Goal: Transaction & Acquisition: Purchase product/service

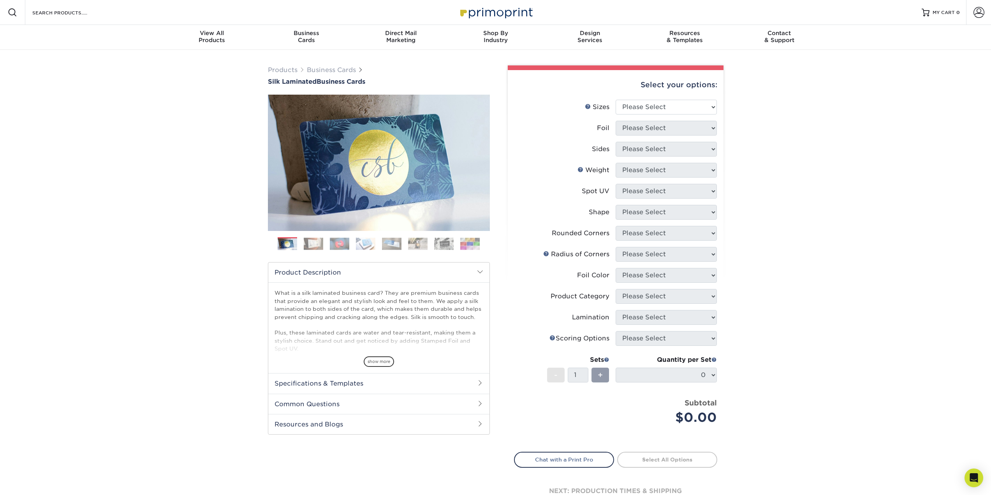
click at [309, 247] on img at bounding box center [313, 244] width 19 height 12
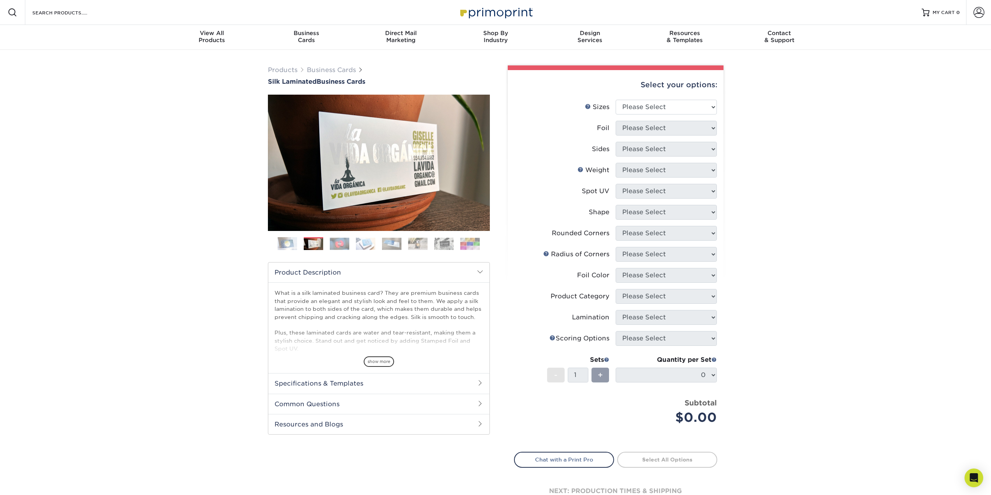
click at [344, 242] on img at bounding box center [339, 244] width 19 height 12
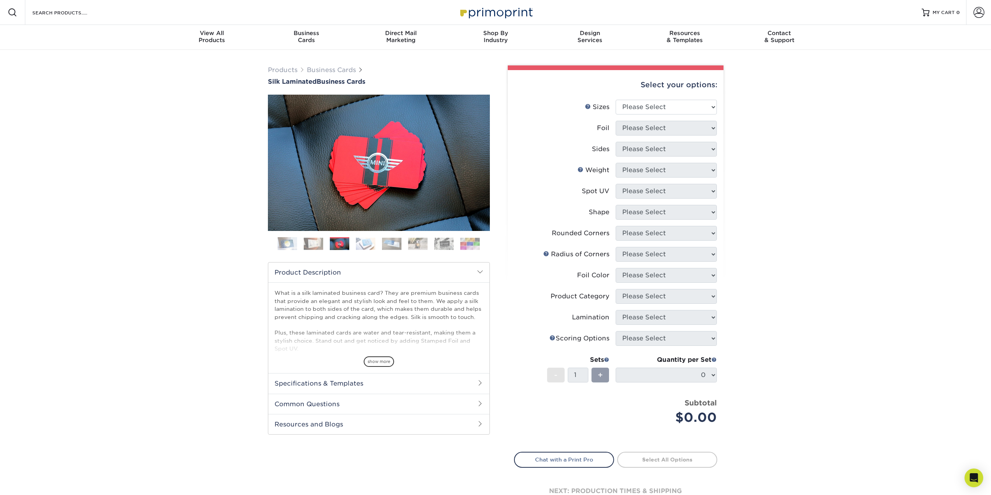
click at [371, 242] on img at bounding box center [365, 244] width 19 height 12
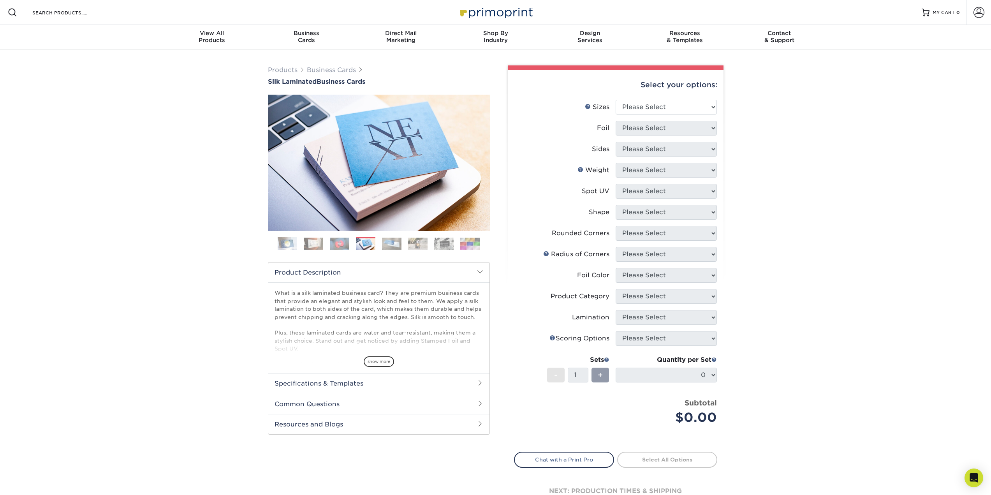
click at [396, 242] on img at bounding box center [391, 244] width 19 height 12
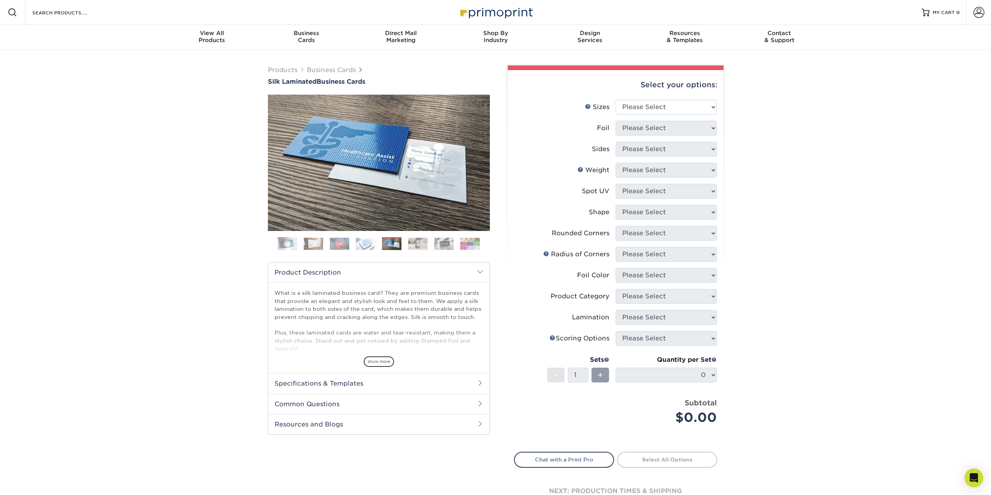
click at [414, 242] on img at bounding box center [417, 244] width 19 height 12
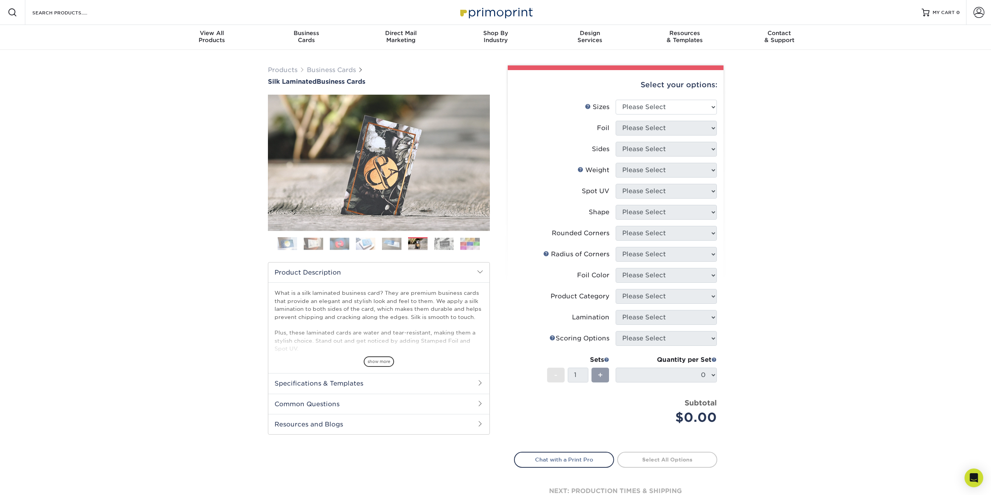
click at [435, 242] on img at bounding box center [443, 244] width 19 height 12
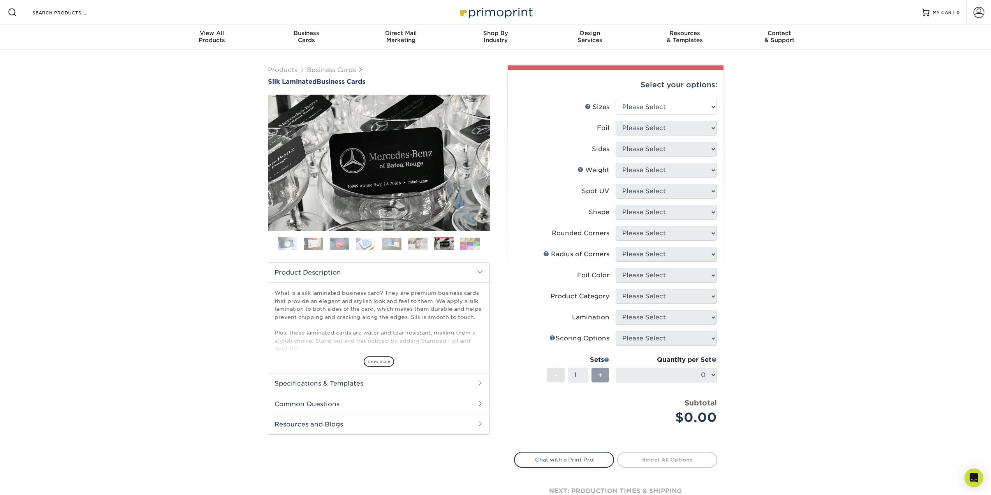
click at [462, 241] on img at bounding box center [469, 244] width 19 height 12
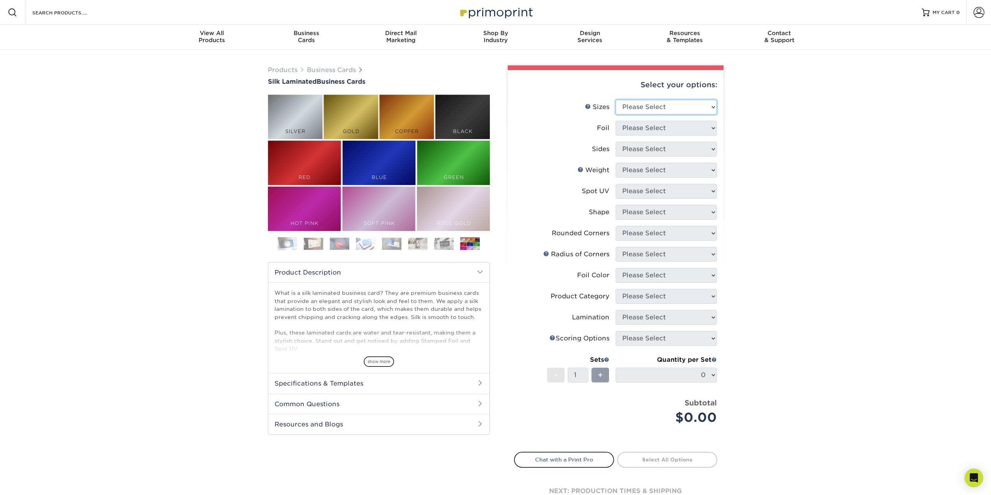
click at [673, 103] on select "Please Select 1.5" x 3.5" - Mini 1.75" x 3.5" - Mini 2" x 2" - Square 2" x 3" -…" at bounding box center [666, 107] width 101 height 15
select select "2.00x3.50"
click at [616, 100] on select "Please Select 1.5" x 3.5" - Mini 1.75" x 3.5" - Mini 2" x 2" - Square 2" x 3" -…" at bounding box center [666, 107] width 101 height 15
click at [286, 247] on img at bounding box center [287, 243] width 19 height 19
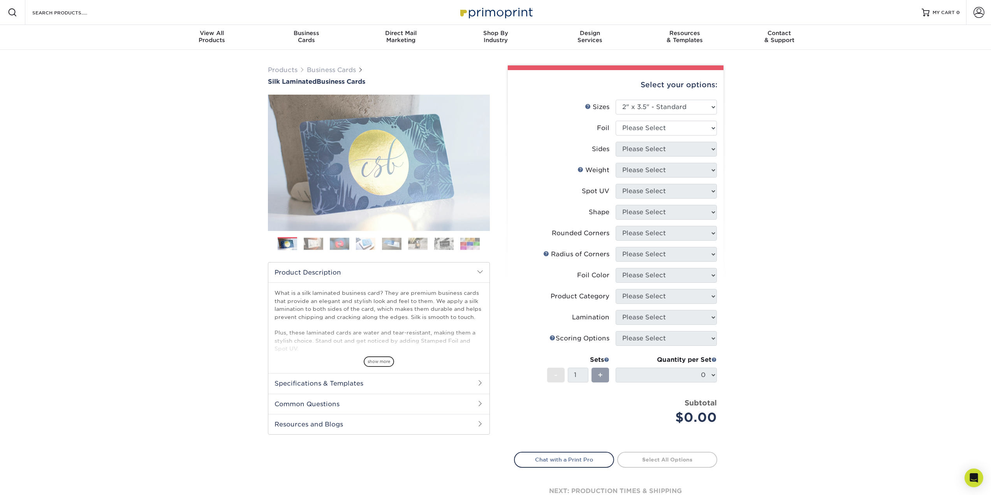
click at [317, 248] on img at bounding box center [313, 244] width 19 height 12
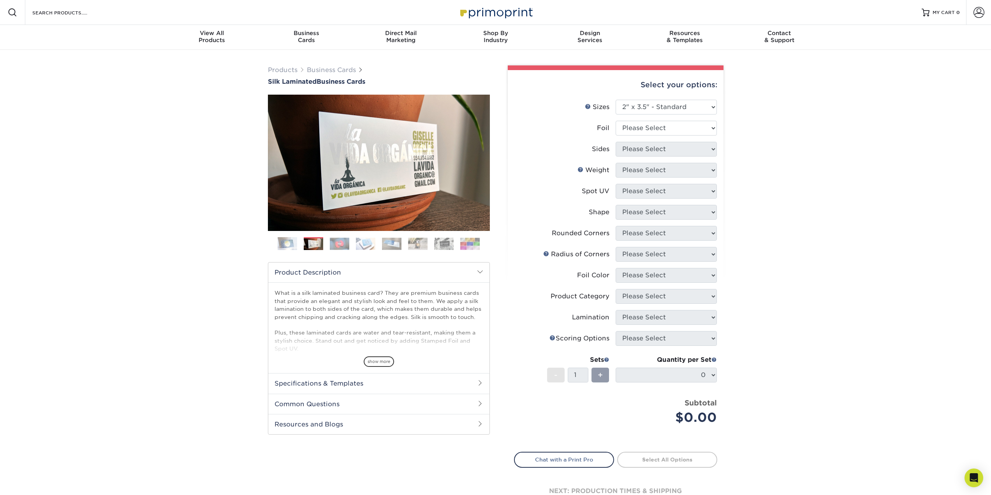
click at [362, 246] on img at bounding box center [365, 244] width 19 height 12
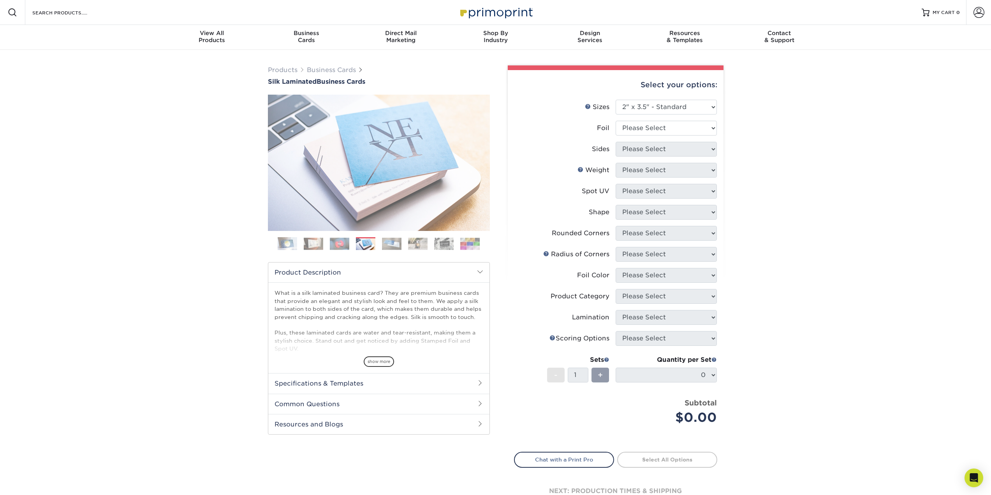
click at [399, 243] on img at bounding box center [391, 244] width 19 height 12
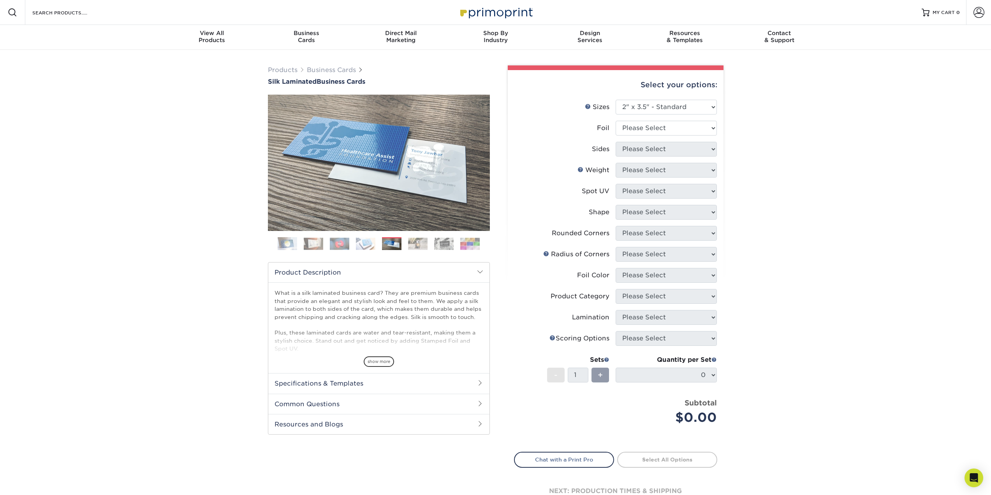
click at [430, 238] on ol at bounding box center [379, 246] width 222 height 19
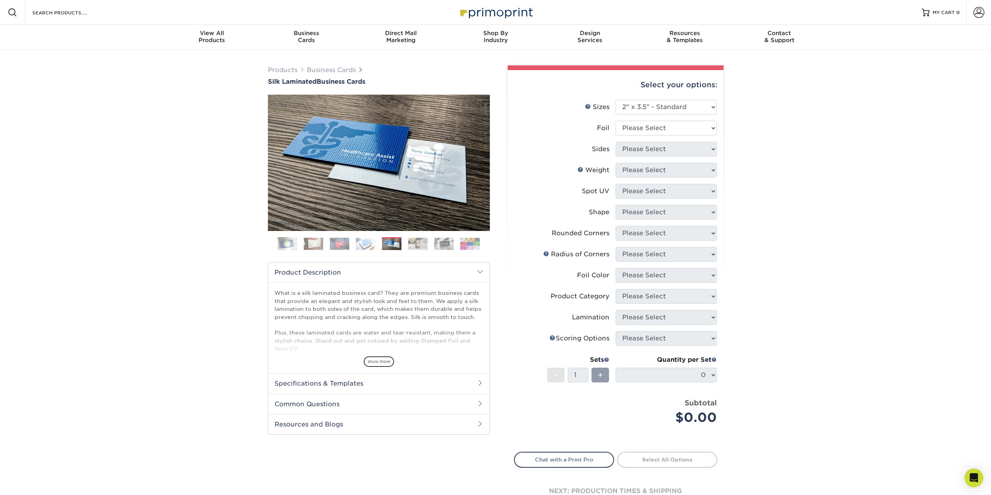
click at [457, 238] on ol at bounding box center [379, 246] width 222 height 19
click at [448, 244] on img at bounding box center [443, 244] width 19 height 12
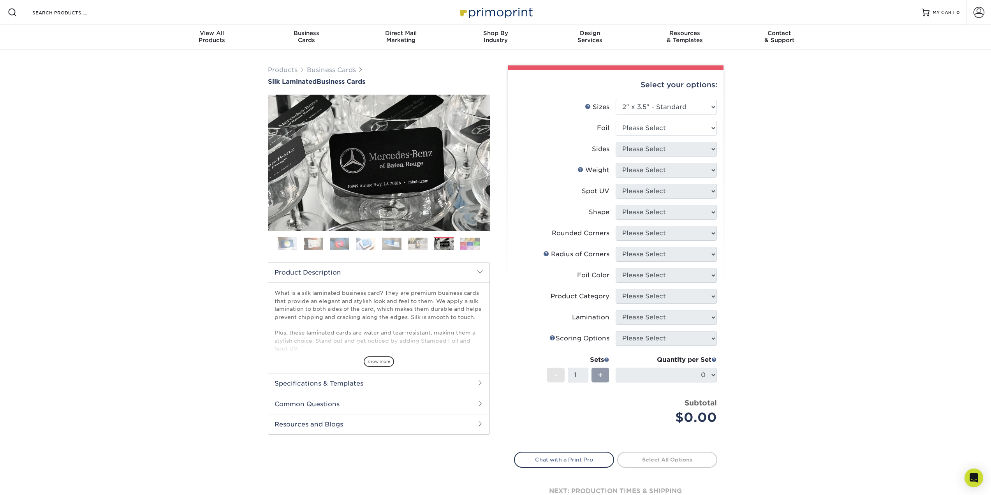
click at [476, 245] on img at bounding box center [469, 244] width 19 height 12
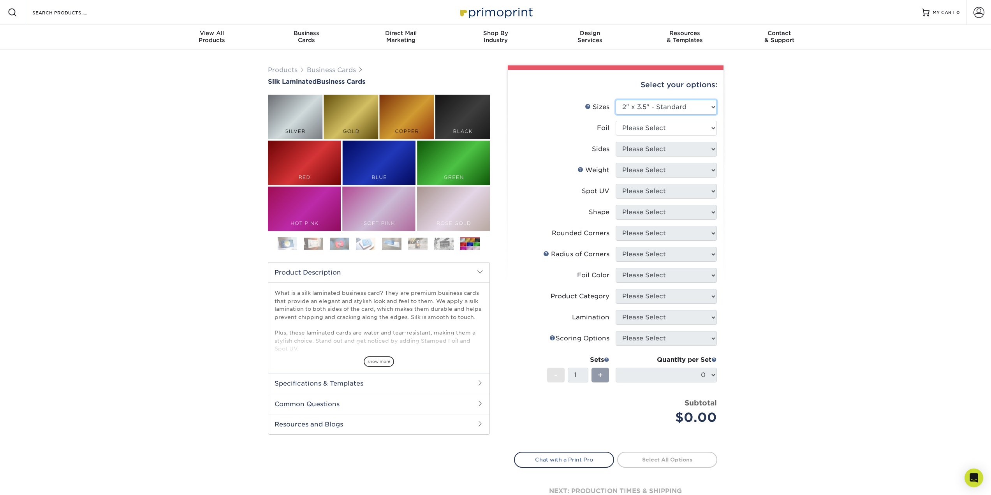
click at [682, 106] on select "Please Select 1.5" x 3.5" - Mini 1.75" x 3.5" - Mini 2" x 2" - Square 2" x 3" -…" at bounding box center [666, 107] width 101 height 15
click at [682, 104] on select "Please Select 1.5" x 3.5" - Mini 1.75" x 3.5" - Mini 2" x 2" - Square 2" x 3" -…" at bounding box center [666, 107] width 101 height 15
click at [667, 129] on select "Please Select Yes No" at bounding box center [666, 128] width 101 height 15
select select "1"
click at [616, 121] on select "Please Select Yes No" at bounding box center [666, 128] width 101 height 15
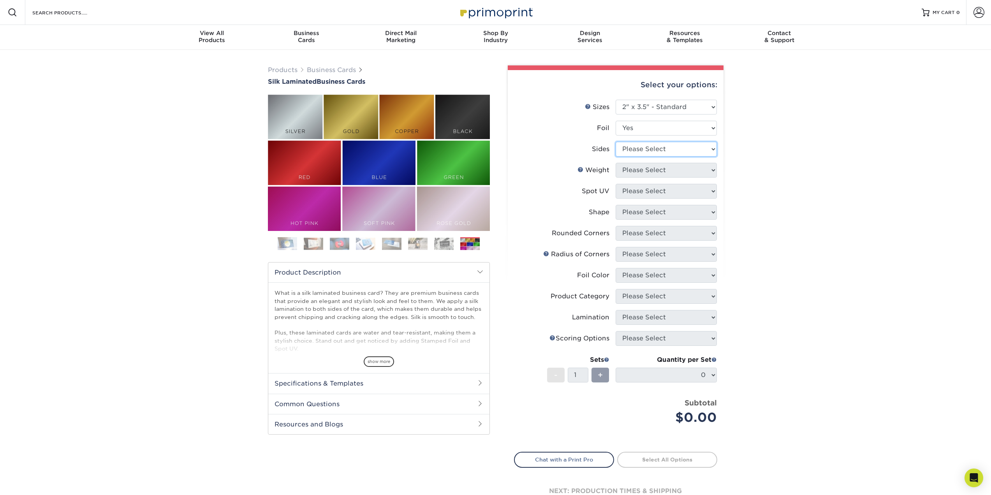
click at [654, 153] on select "Please Select Print Both Sides - Foil Both Sides Print Both Sides - Foil Front …" at bounding box center [666, 149] width 101 height 15
select select "34527644-b4fd-4ffb-9092-1318eefcd9d9"
click at [616, 142] on select "Please Select Print Both Sides - Foil Both Sides Print Both Sides - Foil Front …" at bounding box center [666, 149] width 101 height 15
click at [679, 170] on select "Please Select 16PT" at bounding box center [666, 170] width 101 height 15
select select "16PT"
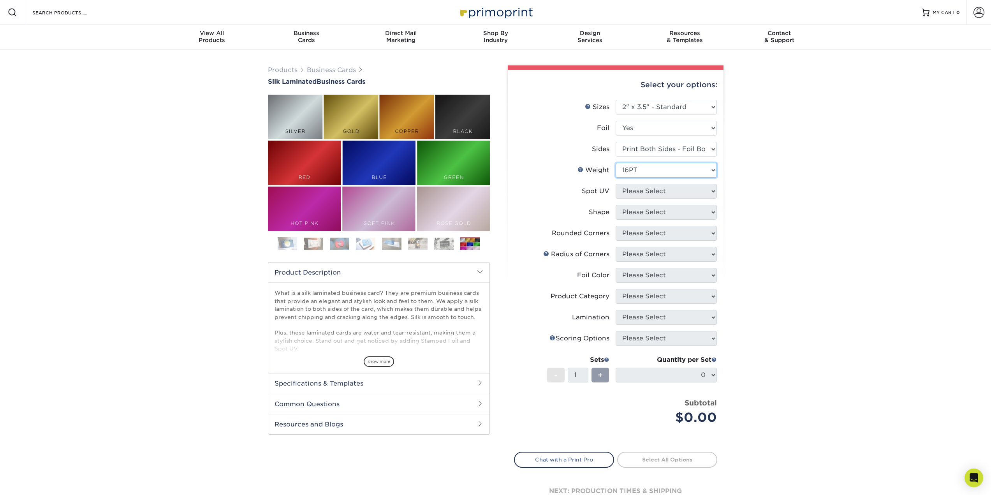
click at [616, 163] on select "Please Select 16PT" at bounding box center [666, 170] width 101 height 15
click at [666, 190] on select "Please Select No Spot UV Front and Back (Both Sides) Front Only Back Only" at bounding box center [666, 191] width 101 height 15
select select "0"
click at [616, 184] on select "Please Select No Spot UV Front and Back (Both Sides) Front Only Back Only" at bounding box center [666, 191] width 101 height 15
click at [693, 148] on select "Please Select Print Both Sides - Foil Both Sides Print Both Sides - Foil Front …" at bounding box center [666, 149] width 101 height 15
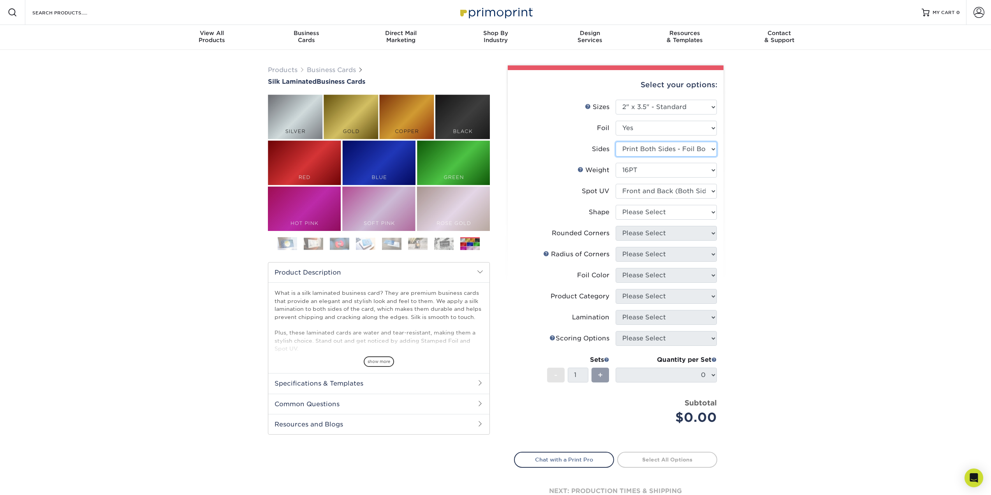
click at [693, 148] on select "Please Select Print Both Sides - Foil Both Sides Print Both Sides - Foil Front …" at bounding box center [666, 149] width 101 height 15
click at [678, 212] on select "Please Select Standard" at bounding box center [666, 212] width 101 height 15
select select "standard"
click at [616, 205] on select "Please Select Standard" at bounding box center [666, 212] width 101 height 15
click at [666, 232] on select "Please Select Yes - Round 2 Corners Yes - Round 4 Corners No" at bounding box center [666, 233] width 101 height 15
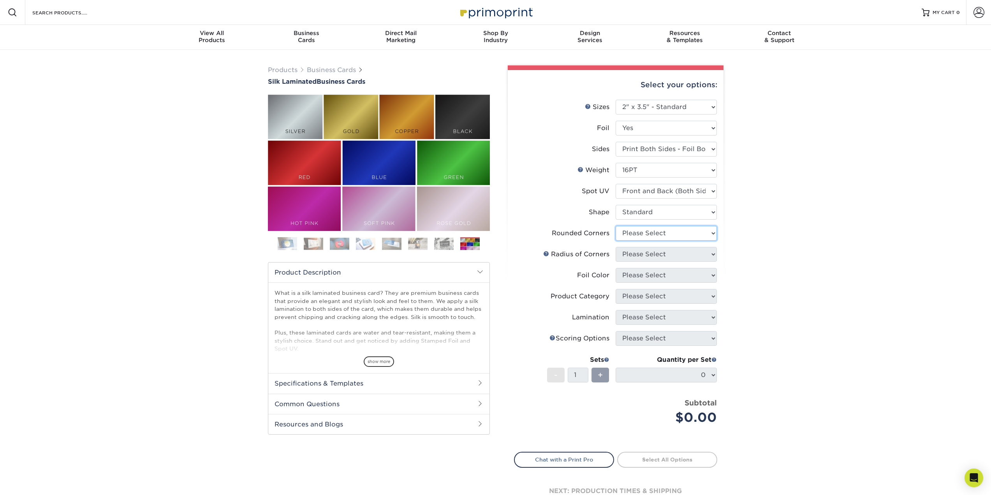
select select "7672df9e-0e0a-464d-8e1f-920c575e4da3"
click at [616, 226] on select "Please Select Yes - Round 2 Corners Yes - Round 4 Corners No" at bounding box center [666, 233] width 101 height 15
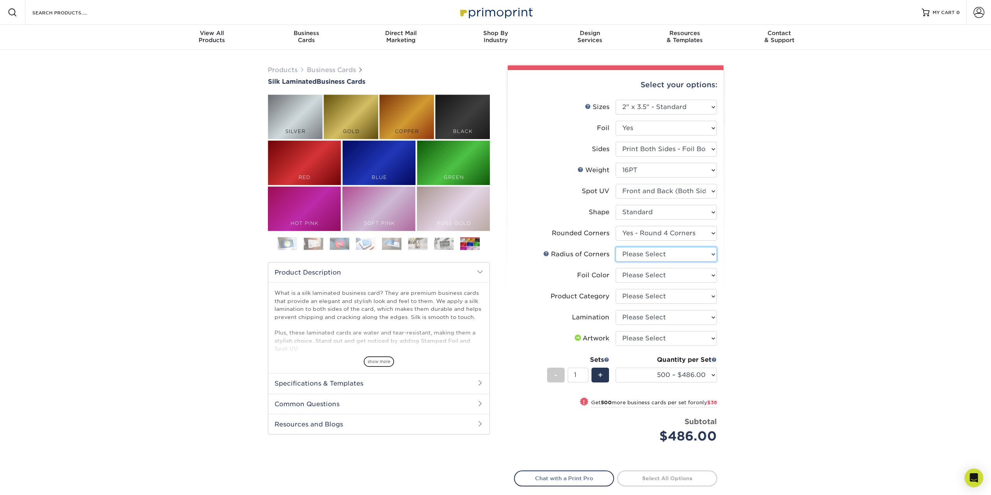
click at [699, 256] on select "Please Select Rounded 1/8" Rounded 1/4"" at bounding box center [666, 254] width 101 height 15
select select "479fbfe7-6a0c-4895-8c9a-81739b7486c9"
click at [616, 247] on select "Please Select Rounded 1/8" Rounded 1/4"" at bounding box center [666, 254] width 101 height 15
click at [696, 277] on select "Please Select Silver Foil Black Foil Blue Foil Copper Foil Gold Foil Red Foil R…" at bounding box center [666, 275] width 101 height 15
select select "0f01133c-0ff0-451e-ba4e-12f7b4531a1f"
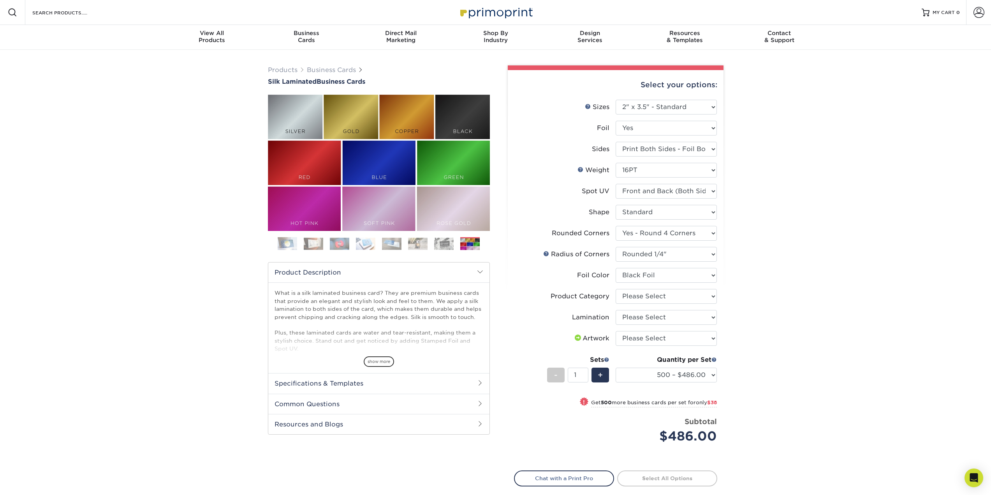
click at [616, 268] on select "Please Select Silver Foil Black Foil Blue Foil Copper Foil Gold Foil Red Foil R…" at bounding box center [666, 275] width 101 height 15
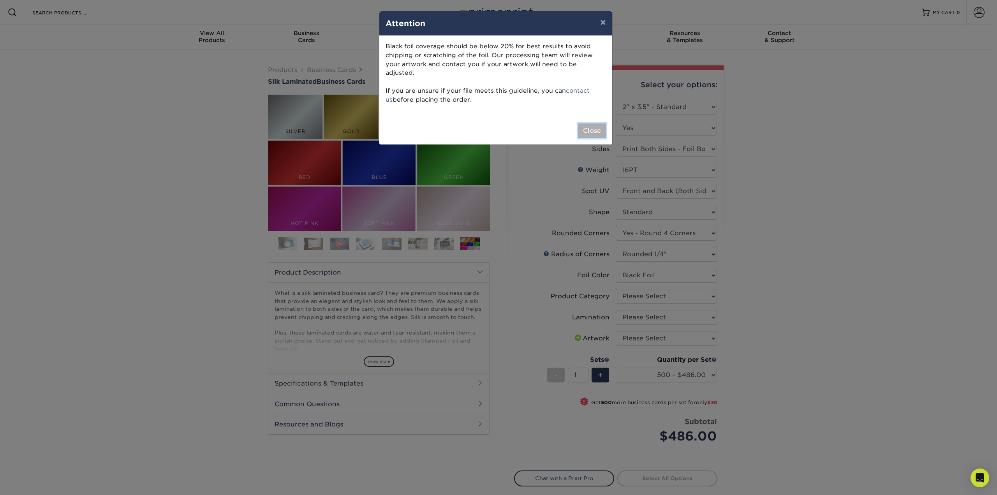
click at [588, 123] on button "Close" at bounding box center [592, 130] width 28 height 15
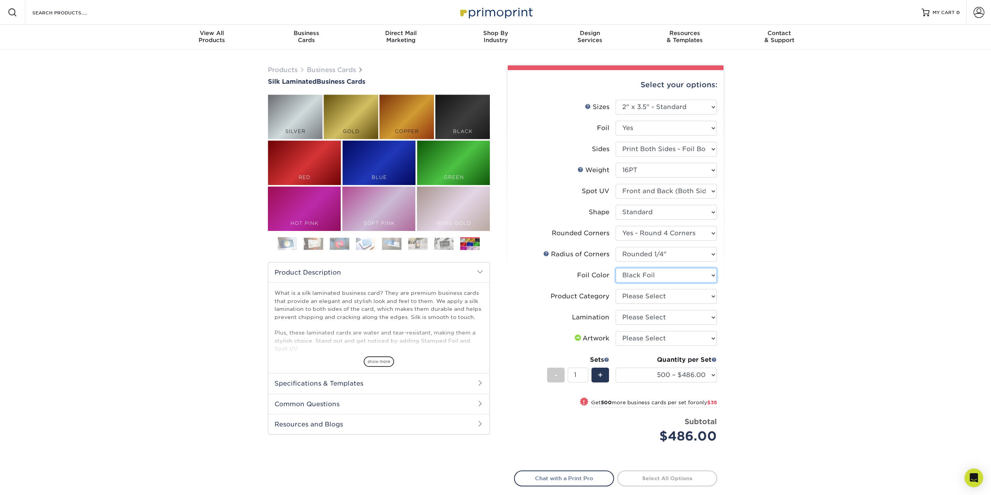
click at [675, 272] on select "Please Select Silver Foil Black Foil Blue Foil Copper Foil Gold Foil Red Foil R…" at bounding box center [666, 275] width 101 height 15
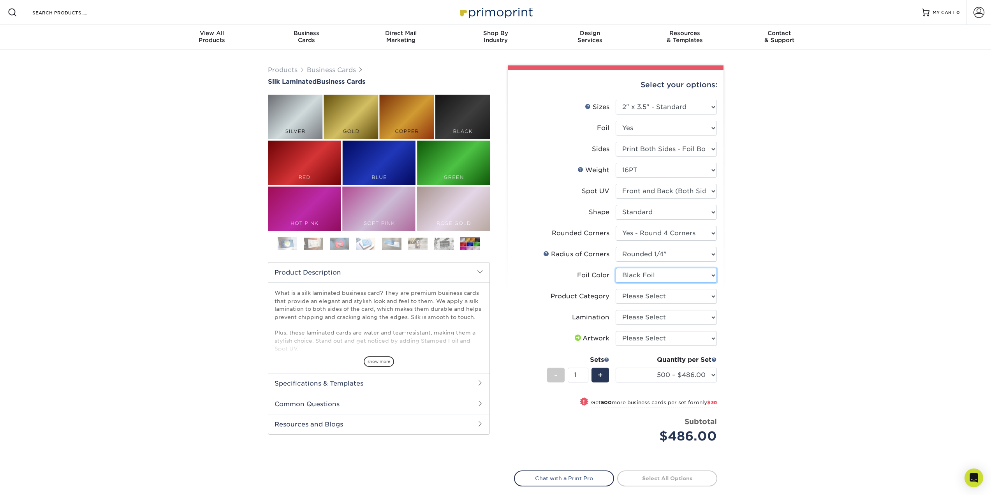
click at [675, 272] on select "Please Select Silver Foil Black Foil Blue Foil Copper Foil Gold Foil Red Foil R…" at bounding box center [666, 275] width 101 height 15
click at [694, 272] on select "Please Select Silver Foil Black Foil Blue Foil Copper Foil Gold Foil Red Foil R…" at bounding box center [666, 275] width 101 height 15
click at [689, 295] on select "Please Select Business Cards" at bounding box center [666, 296] width 101 height 15
select select "3b5148f1-0588-4f88-a218-97bcfdce65c1"
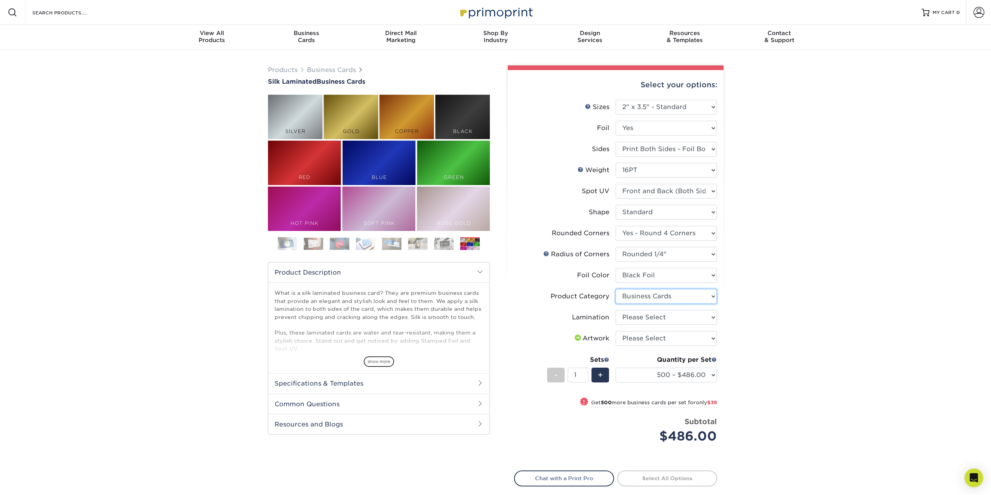
click at [616, 289] on select "Please Select Business Cards" at bounding box center [666, 296] width 101 height 15
click at [684, 314] on select "Please Select Silk" at bounding box center [666, 317] width 101 height 15
select select "ccacb42f-45f7-42d3-bbd3-7c8421cf37f0"
click at [616, 310] on select "Please Select Silk" at bounding box center [666, 317] width 101 height 15
click at [677, 337] on select "Please Select I will upload files I need a design - $100" at bounding box center [666, 338] width 101 height 15
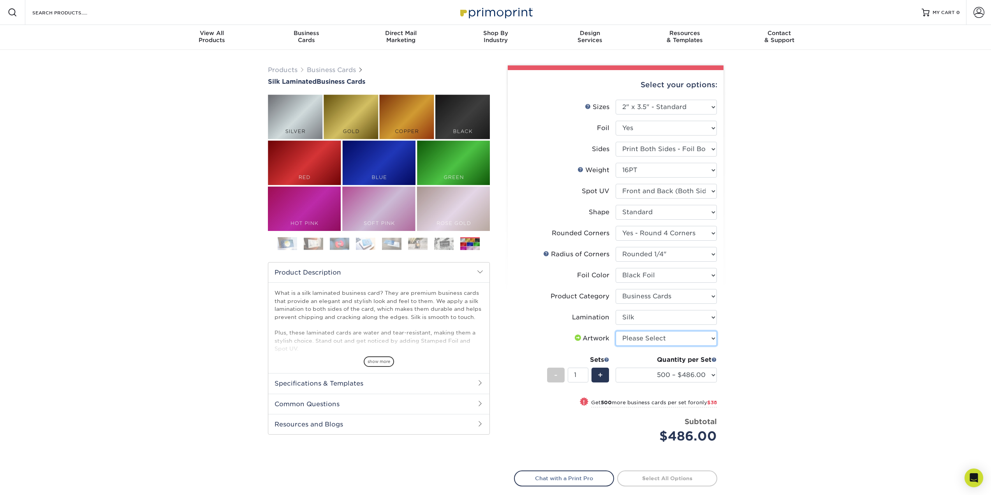
select select "upload"
click at [616, 331] on select "Please Select I will upload files I need a design - $100" at bounding box center [666, 338] width 101 height 15
click at [714, 378] on select "500 – $486.00 1000 – $524.00 2500 – $1202.00 5000 – $2200.00" at bounding box center [666, 375] width 101 height 15
click at [714, 377] on select "500 – $486.00 1000 – $524.00 2500 – $1202.00 5000 – $2200.00" at bounding box center [666, 375] width 101 height 15
click at [555, 373] on span "-" at bounding box center [556, 375] width 4 height 12
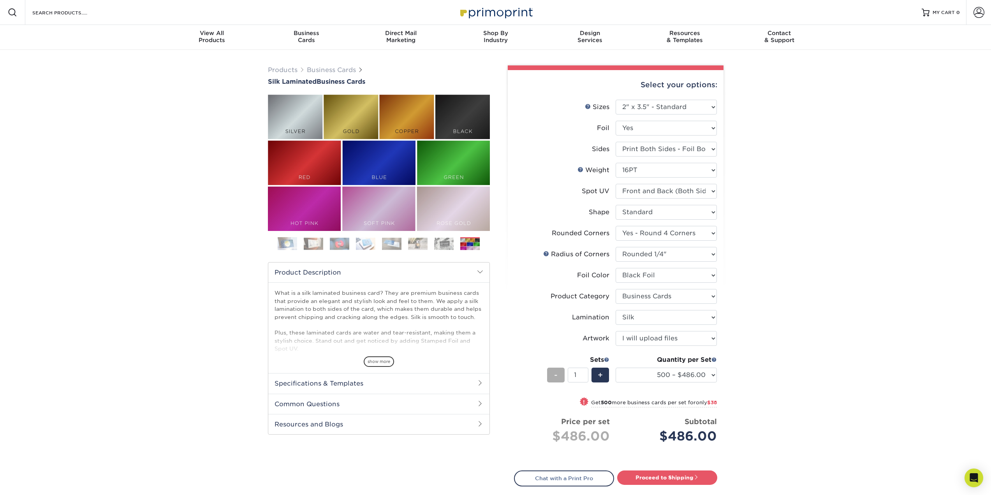
click at [555, 373] on span "-" at bounding box center [556, 375] width 4 height 12
click at [701, 144] on select "Please Select Print Both Sides - Foil Both Sides Print Both Sides - Foil Front …" at bounding box center [666, 149] width 101 height 15
select select "a75ac2f1-9911-48d6-841d-245b5ac08f27"
click at [616, 142] on select "Please Select Print Both Sides - Foil Both Sides Print Both Sides - Foil Front …" at bounding box center [666, 149] width 101 height 15
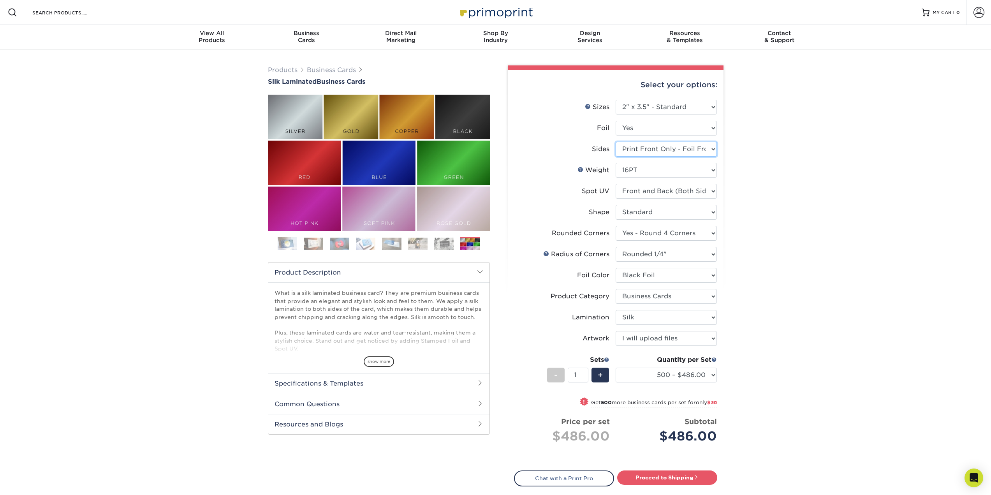
select select "-1"
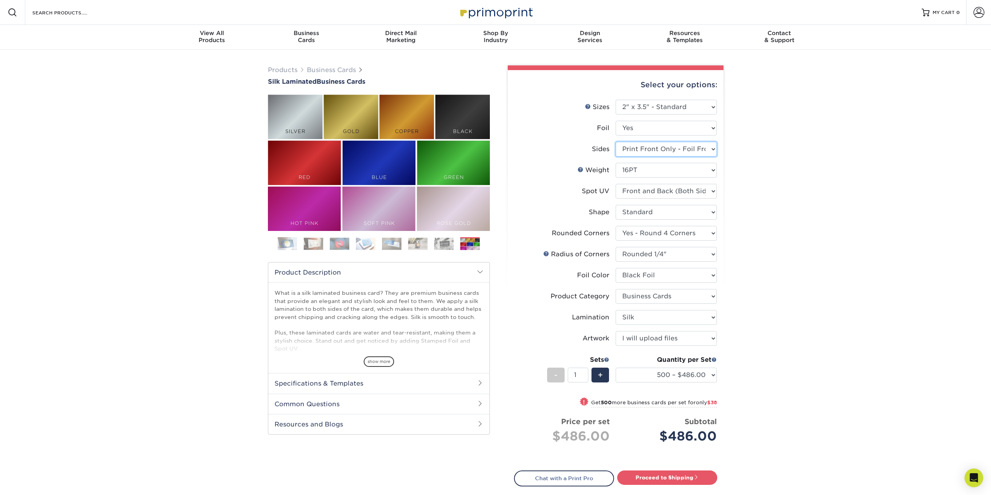
select select
select select "-1"
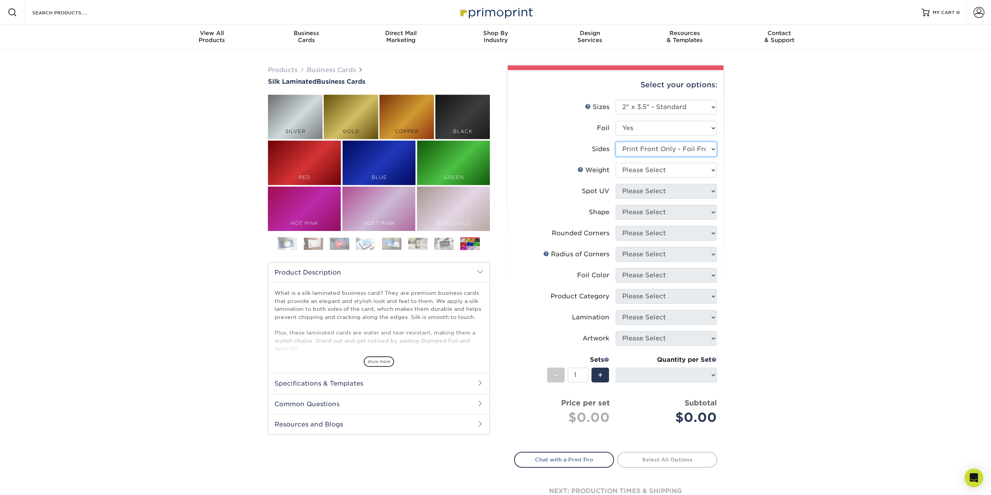
click at [716, 150] on select "Please Select Print Both Sides - Foil Both Sides Print Both Sides - Foil Front …" at bounding box center [666, 149] width 101 height 15
select select "34527644-b4fd-4ffb-9092-1318eefcd9d9"
click at [616, 142] on select "Please Select Print Both Sides - Foil Both Sides Print Both Sides - Foil Front …" at bounding box center [666, 149] width 101 height 15
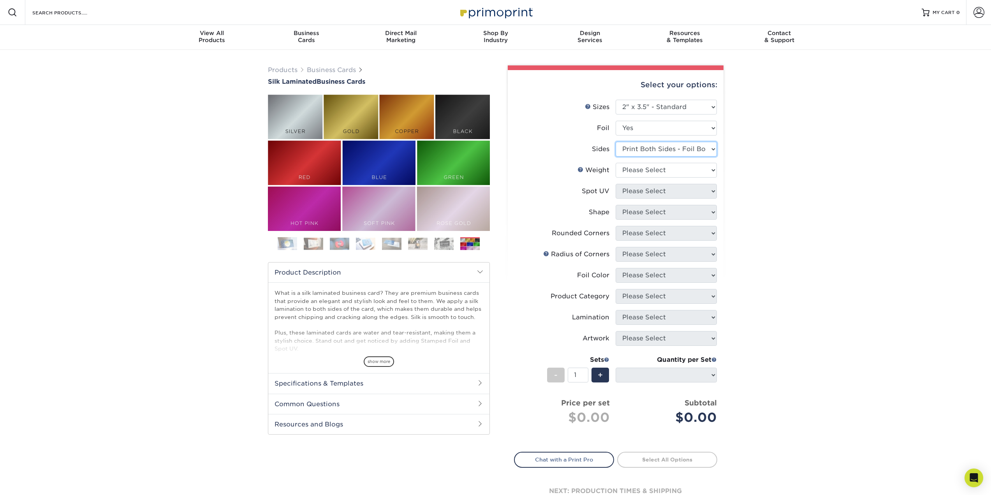
select select
click at [701, 169] on select "Please Select 16PT" at bounding box center [666, 170] width 101 height 15
click at [616, 163] on select "Please Select 16PT" at bounding box center [666, 170] width 101 height 15
click at [702, 167] on select "Please Select 16PT" at bounding box center [666, 170] width 101 height 15
select select "16PT"
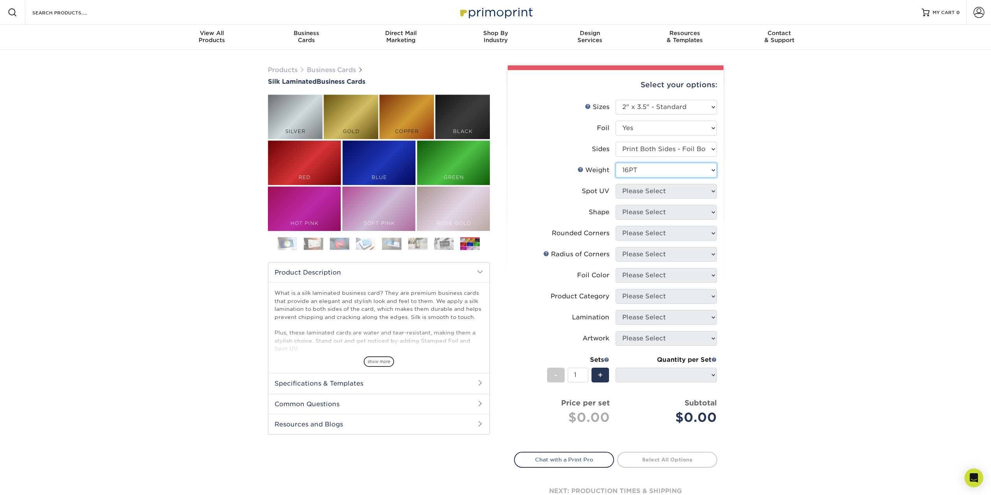
click at [616, 163] on select "Please Select 16PT" at bounding box center [666, 170] width 101 height 15
select select
click at [682, 194] on select "Please Select No Spot UV Front and Back (Both Sides) Front Only Back Only" at bounding box center [666, 191] width 101 height 15
select select "0"
click at [616, 184] on select "Please Select No Spot UV Front and Back (Both Sides) Front Only Back Only" at bounding box center [666, 191] width 101 height 15
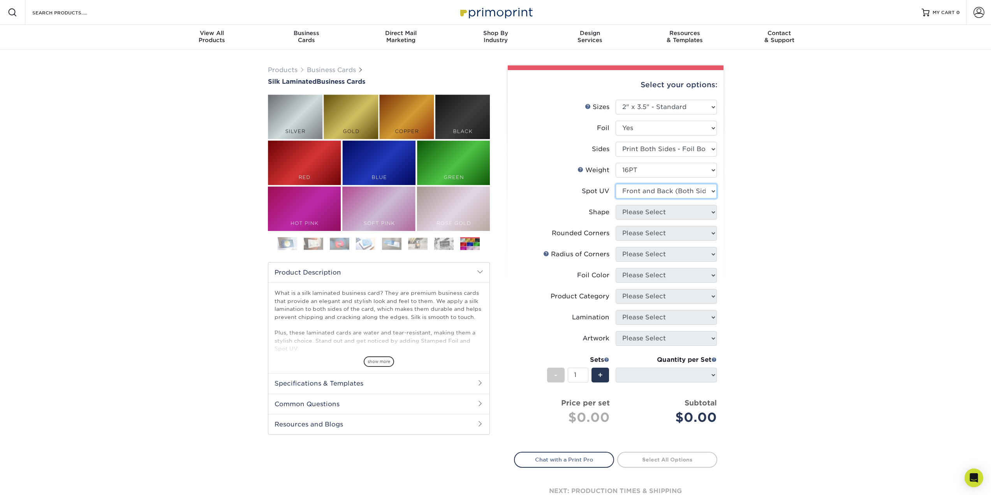
select select
click at [682, 211] on select "Please Select Standard" at bounding box center [666, 212] width 101 height 15
select select "standard"
click at [616, 205] on select "Please Select Standard" at bounding box center [666, 212] width 101 height 15
select select
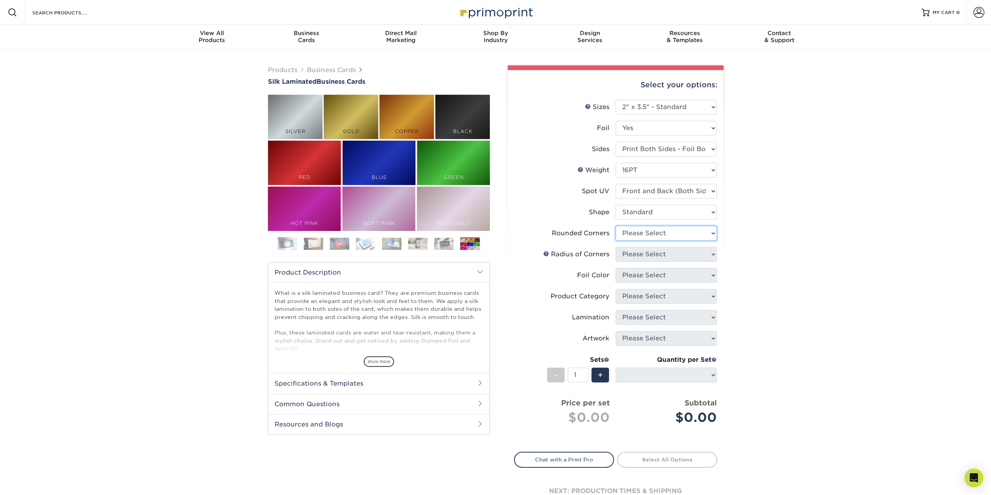
click at [666, 234] on select "Please Select Yes - Round 2 Corners Yes - Round 4 Corners No" at bounding box center [666, 233] width 101 height 15
select select "0"
click at [616, 226] on select "Please Select Yes - Round 2 Corners Yes - Round 4 Corners No" at bounding box center [666, 233] width 101 height 15
select select "-1"
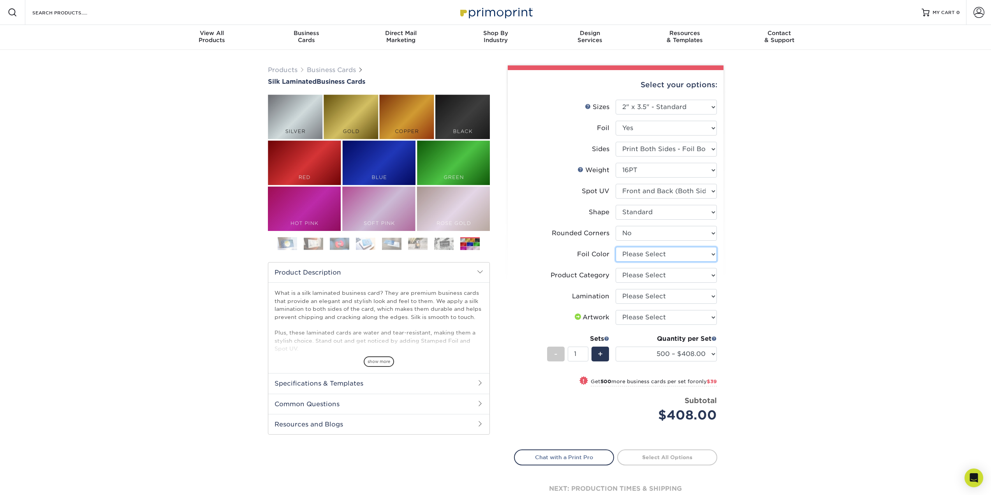
click at [673, 254] on select "Please Select Silver Foil Black Foil Blue Foil Copper Foil Gold Foil Red Foil R…" at bounding box center [666, 254] width 101 height 15
select select "a834dd52-fe06-4ed6-9a86-5bd3c2d02515"
click at [616, 247] on select "Please Select Silver Foil Black Foil Blue Foil Copper Foil Gold Foil Red Foil R…" at bounding box center [666, 254] width 101 height 15
click at [672, 274] on select "Please Select Business Cards" at bounding box center [666, 275] width 101 height 15
select select "3b5148f1-0588-4f88-a218-97bcfdce65c1"
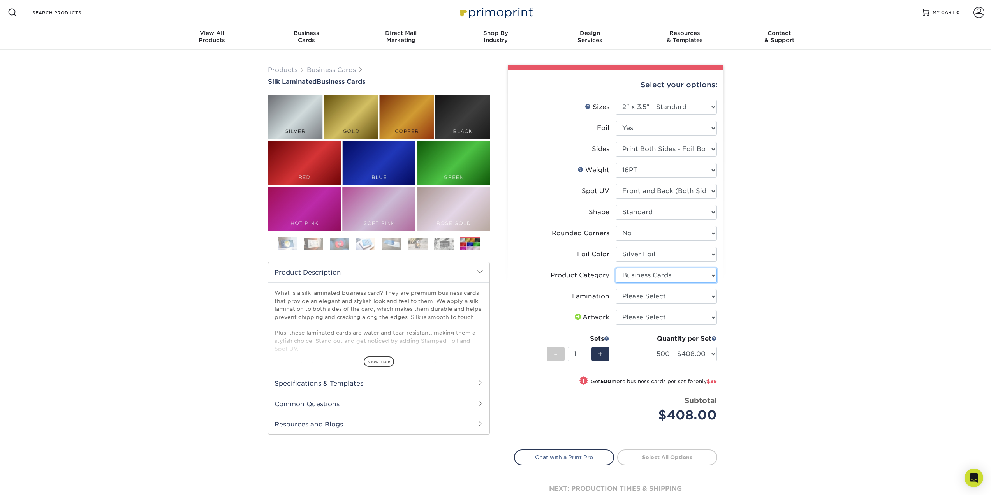
click at [616, 268] on select "Please Select Business Cards" at bounding box center [666, 275] width 101 height 15
click at [668, 294] on select "Please Select Silk" at bounding box center [666, 296] width 101 height 15
select select "ccacb42f-45f7-42d3-bbd3-7c8421cf37f0"
click at [616, 289] on select "Please Select Silk" at bounding box center [666, 296] width 101 height 15
click at [659, 316] on select "Please Select I will upload files I need a design - $100" at bounding box center [666, 317] width 101 height 15
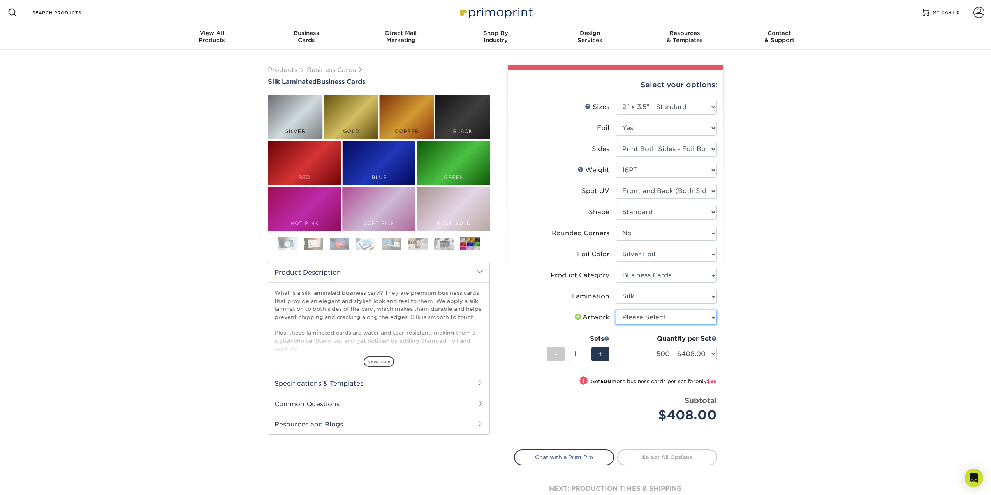
select select "upload"
click at [616, 310] on select "Please Select I will upload files I need a design - $100" at bounding box center [666, 317] width 101 height 15
